Goal: Complete application form

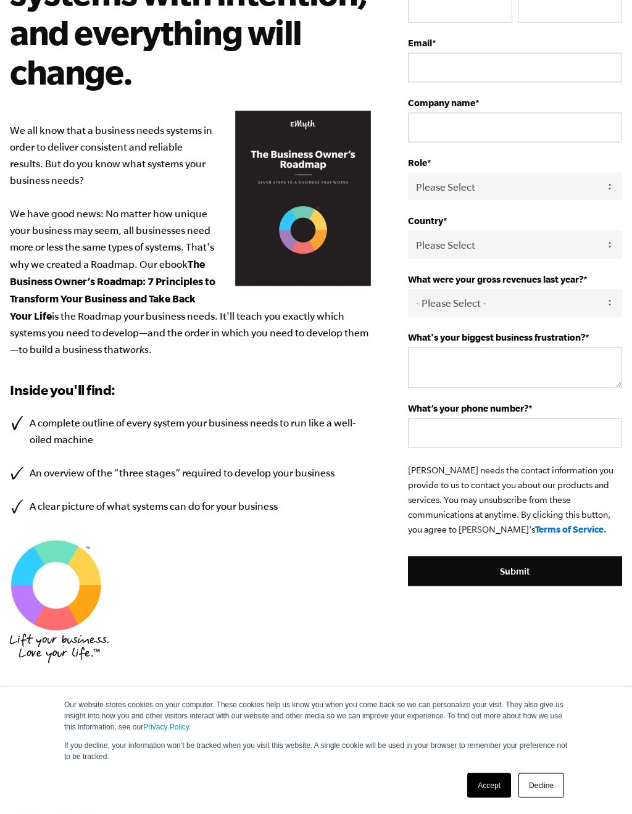
scroll to position [205, 0]
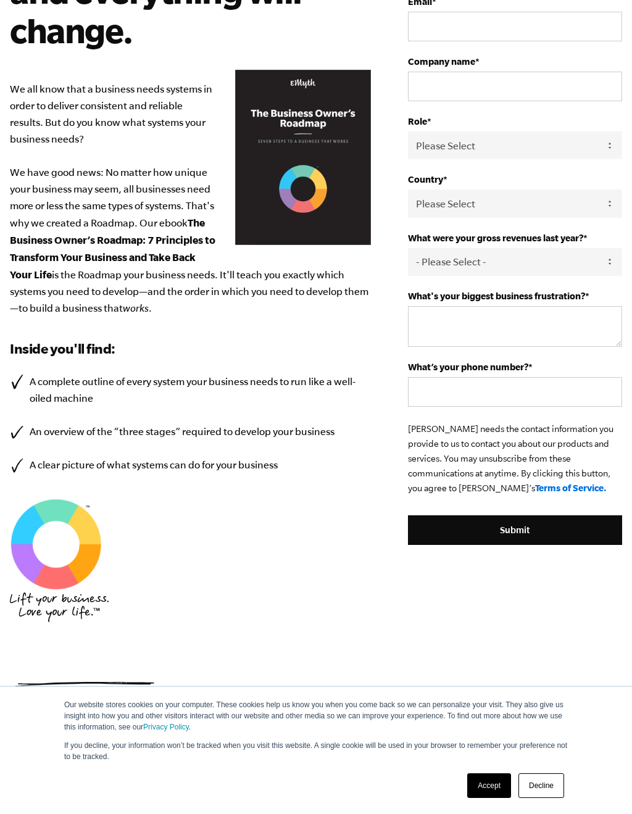
click at [538, 759] on link "Decline" at bounding box center [541, 785] width 46 height 25
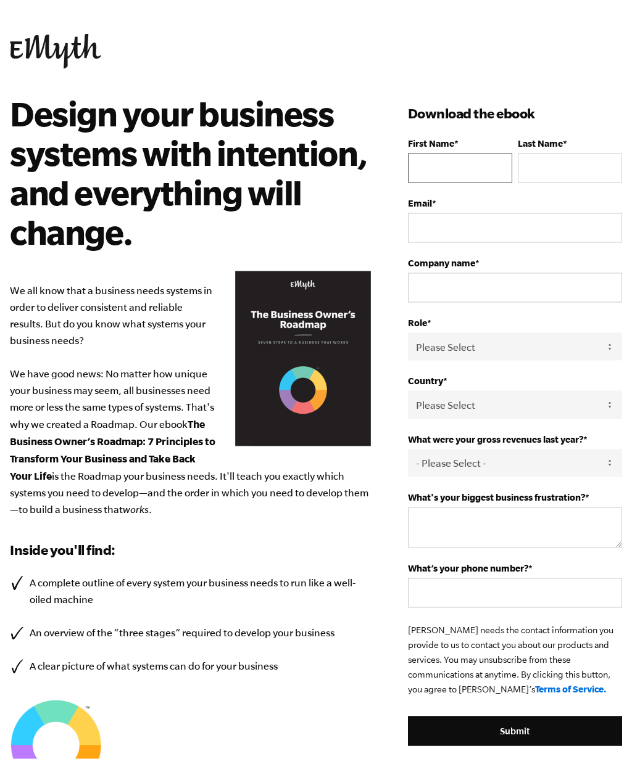
click at [438, 165] on input "First Name *" at bounding box center [460, 169] width 104 height 30
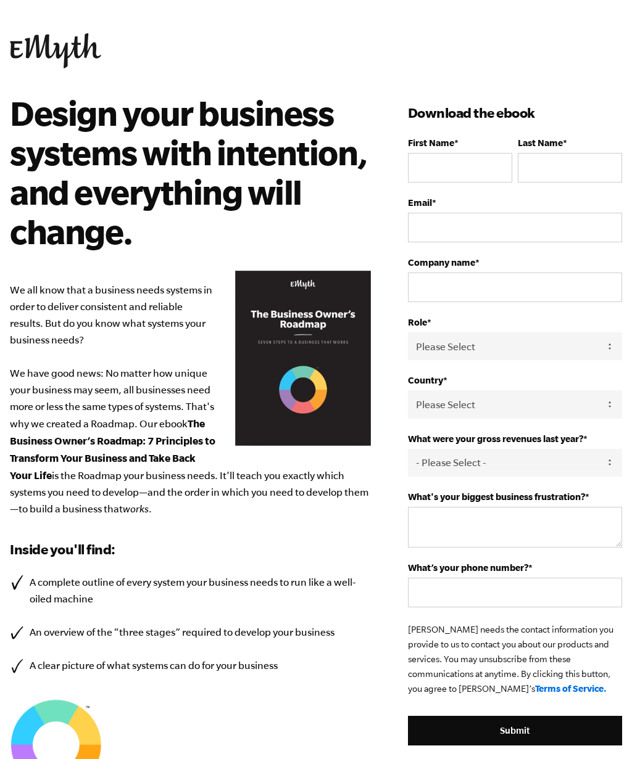
type input "[PERSON_NAME][EMAIL_ADDRESS][DOMAIN_NAME]"
type input "[PERSON_NAME]"
type input "8599915600"
select select
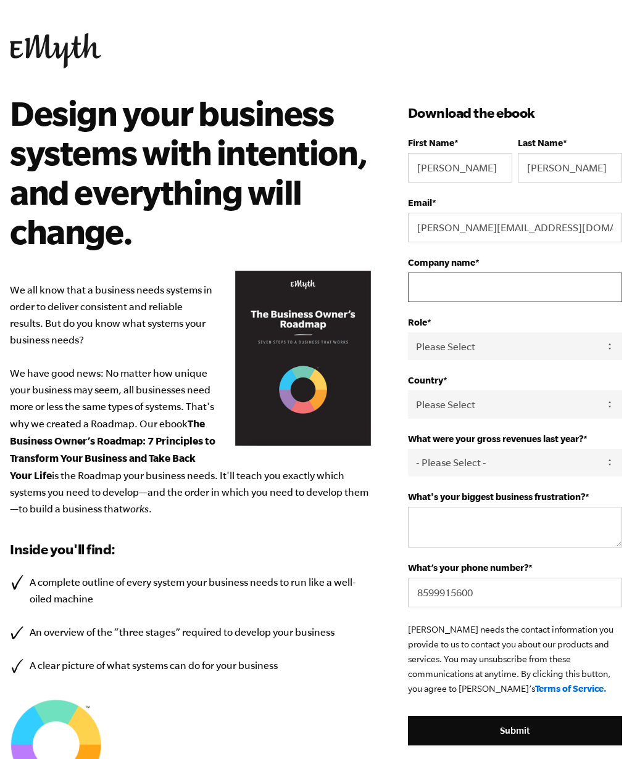
click at [431, 291] on input "Company name *" at bounding box center [515, 288] width 214 height 30
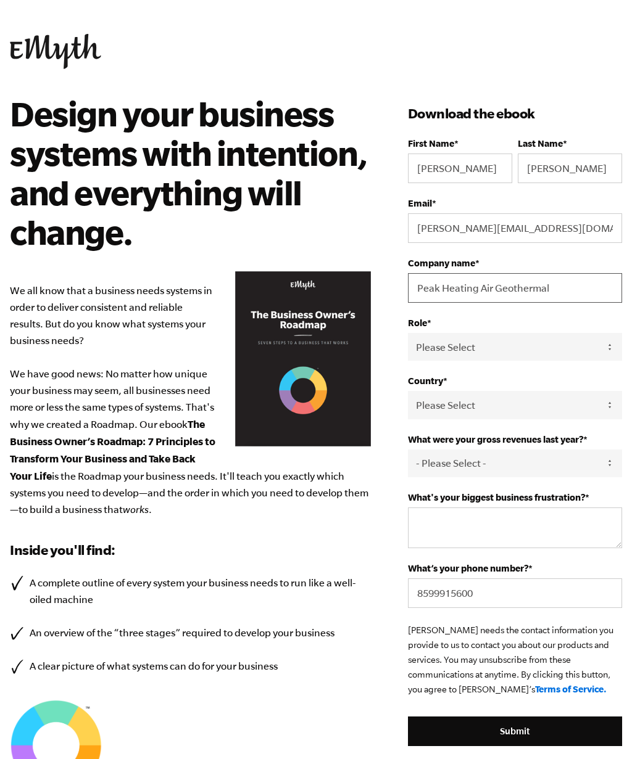
type input "Peak Heating Air Geothermal"
click at [616, 349] on select "Please Select Owner Partner / Co-Owner Executive Employee / Other" at bounding box center [515, 347] width 214 height 28
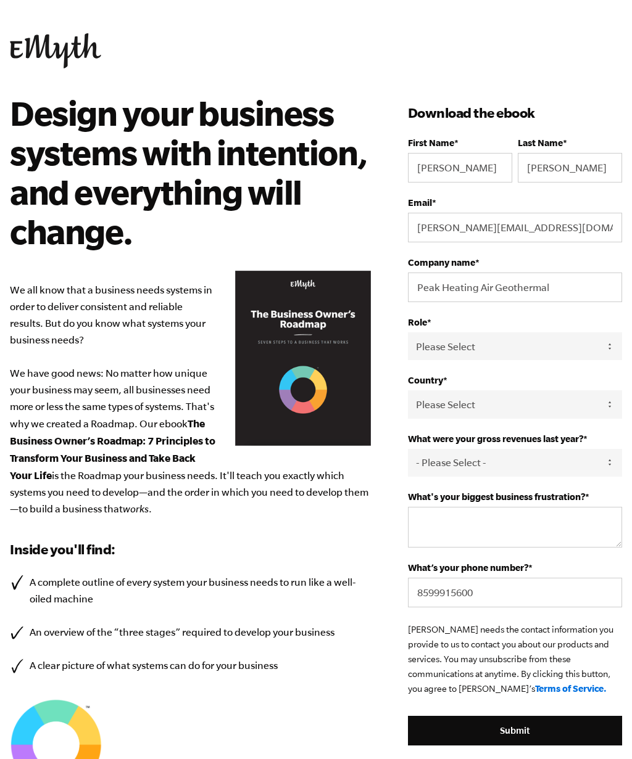
select select "Owner"
click at [621, 406] on select "Please Select [GEOGRAPHIC_DATA] [GEOGRAPHIC_DATA] [GEOGRAPHIC_DATA] [GEOGRAPHIC…" at bounding box center [515, 404] width 214 height 28
click at [613, 418] on select "Please Select [GEOGRAPHIC_DATA] [GEOGRAPHIC_DATA] [GEOGRAPHIC_DATA] [GEOGRAPHIC…" at bounding box center [515, 404] width 214 height 28
select select "[GEOGRAPHIC_DATA]"
click at [428, 472] on select "- Please Select - 0-75K 76-150K 151-275K 276-500K 501-750K 751-1M 1-2.5M 2.5-5M…" at bounding box center [515, 463] width 214 height 28
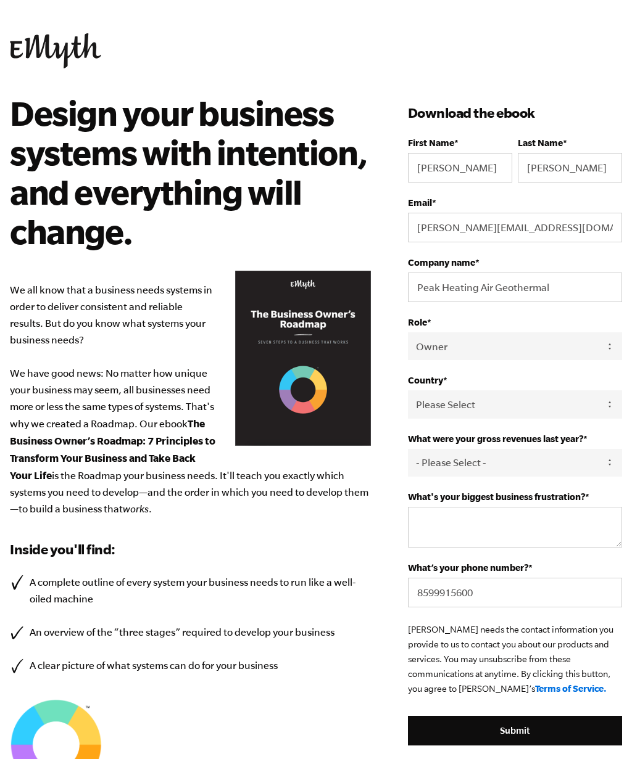
select select "151-275K"
click at [429, 531] on textarea "What's your biggest business frustration? *" at bounding box center [515, 527] width 214 height 41
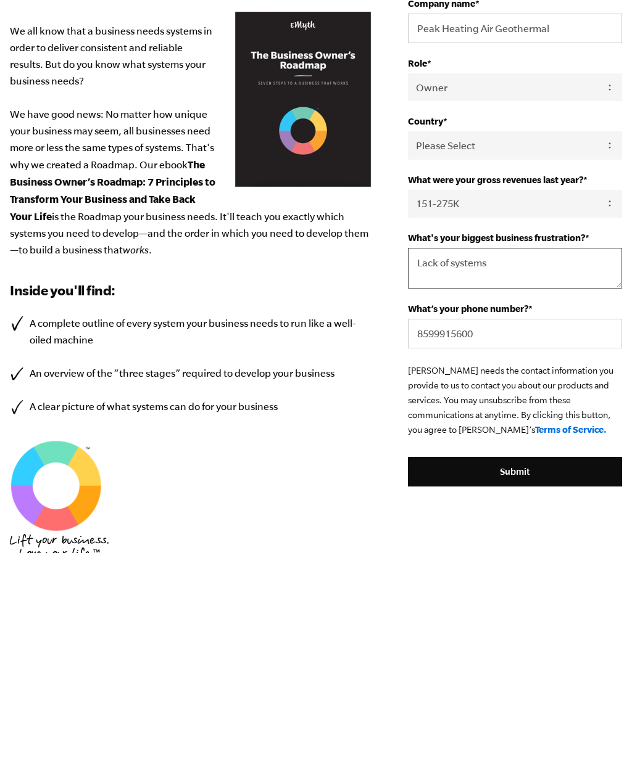
type textarea "Lack of systems"
click at [519, 663] on input "Submit" at bounding box center [515, 678] width 214 height 30
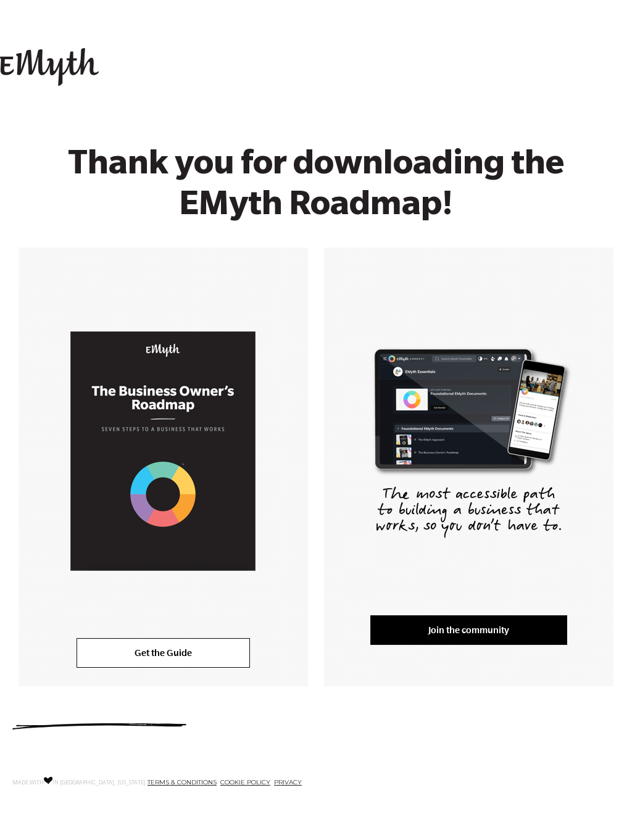
scroll to position [27, 0]
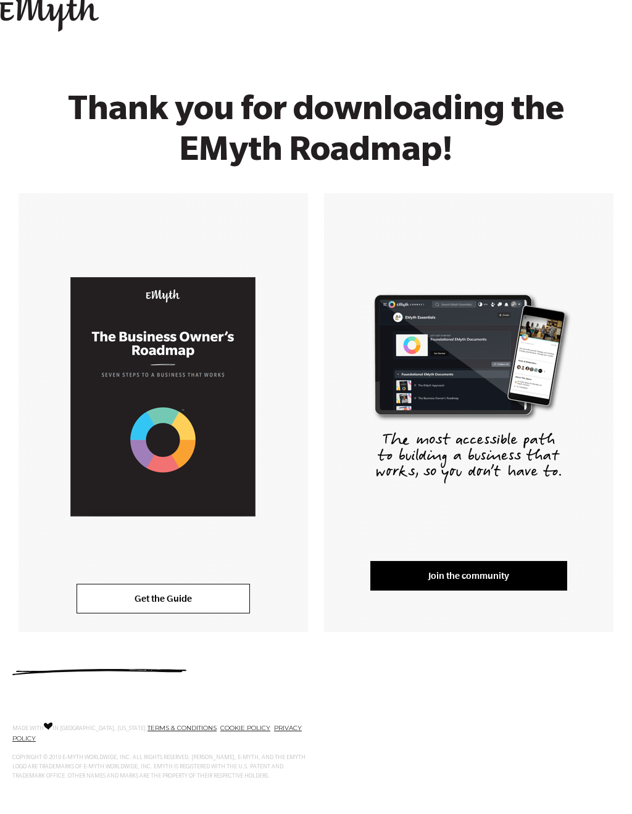
click at [133, 599] on link "Get the Guide" at bounding box center [162, 599] width 173 height 30
